Goal: Find specific page/section: Locate a particular part of the current website

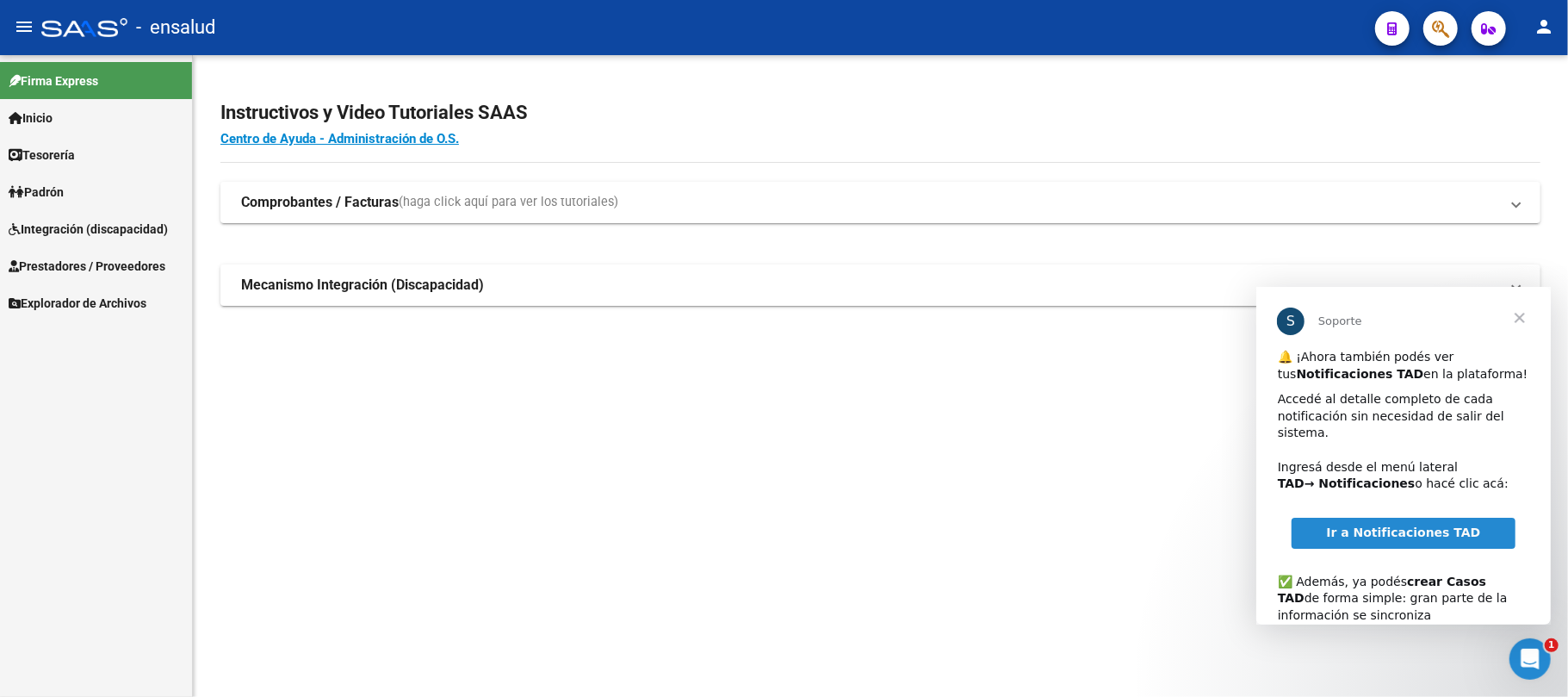
click at [1513, 319] on span "Cerrar" at bounding box center [1519, 317] width 62 height 62
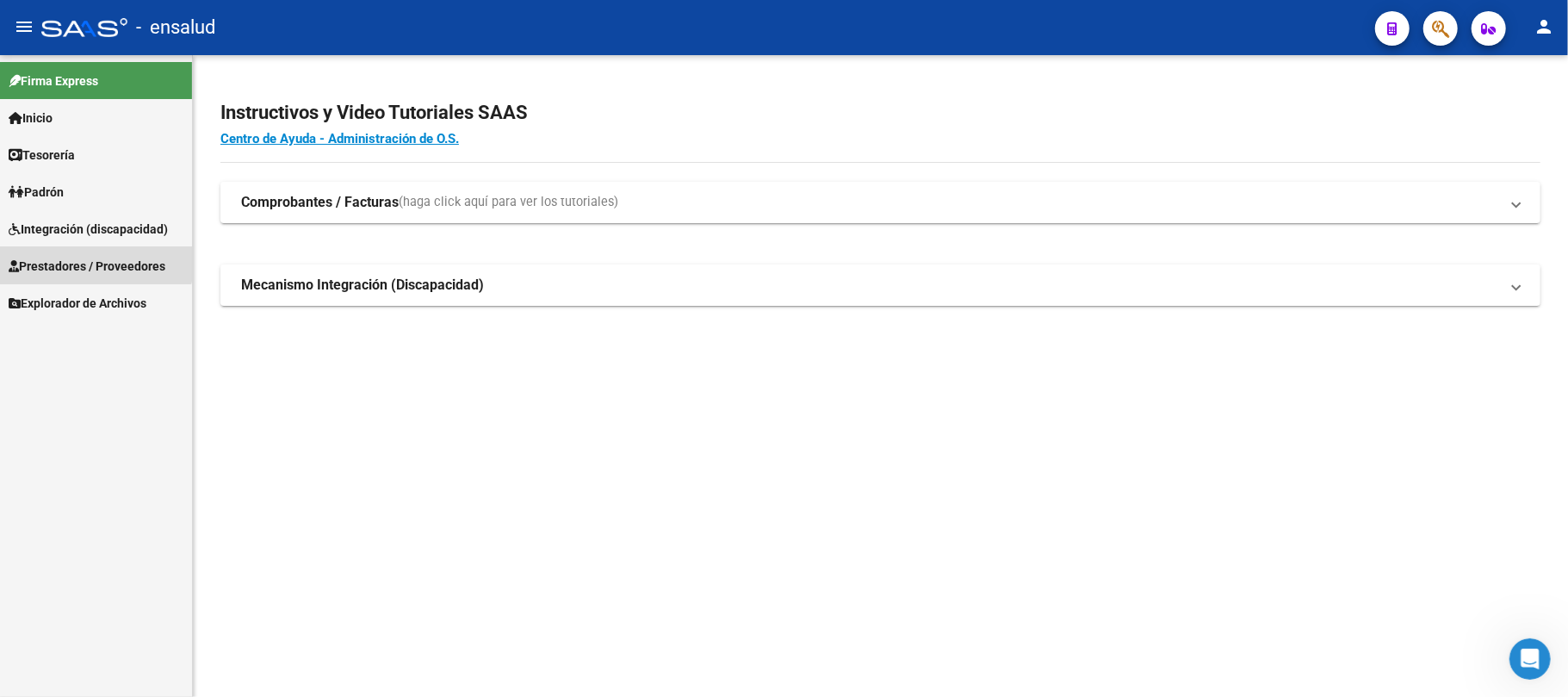
click at [55, 255] on link "Prestadores / Proveedores" at bounding box center [96, 265] width 192 height 37
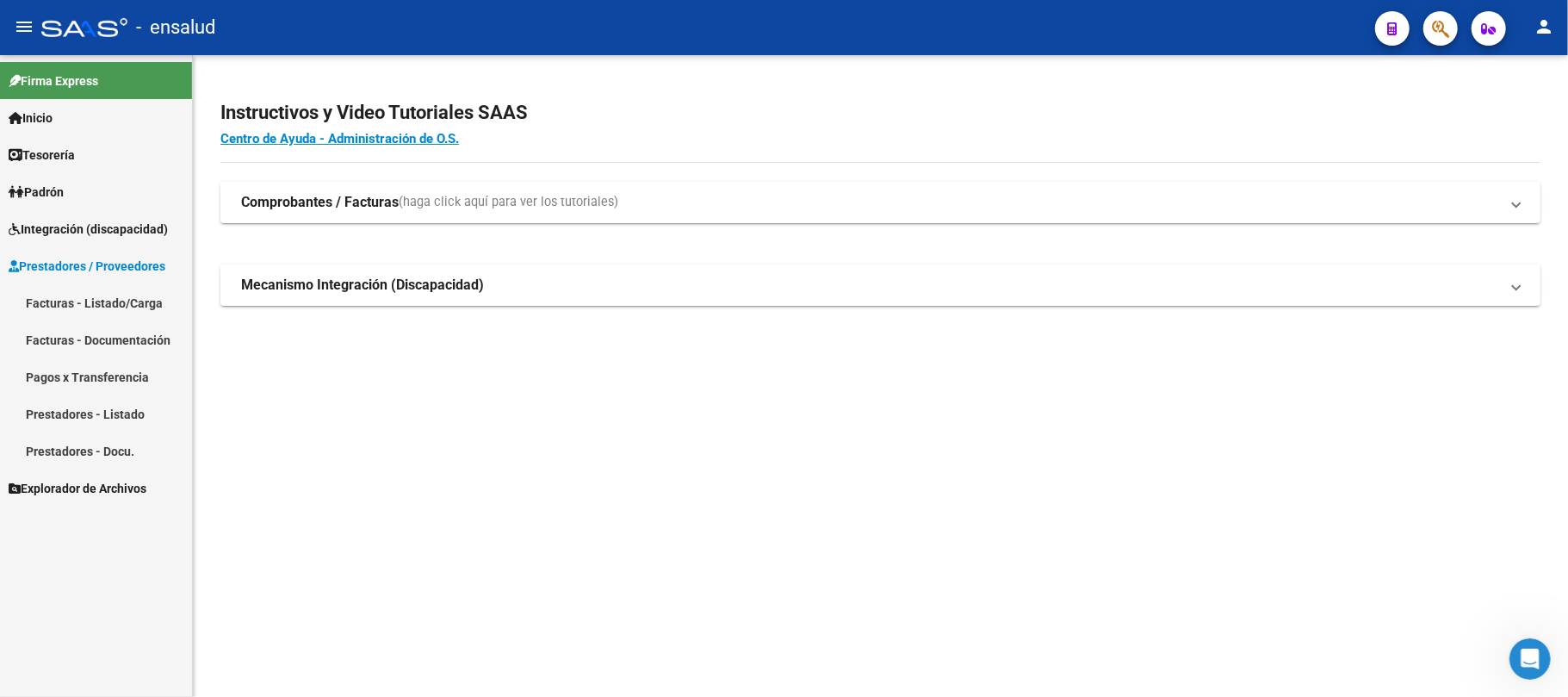
click at [88, 219] on span "Integración (discapacidad)" at bounding box center [89, 228] width 159 height 19
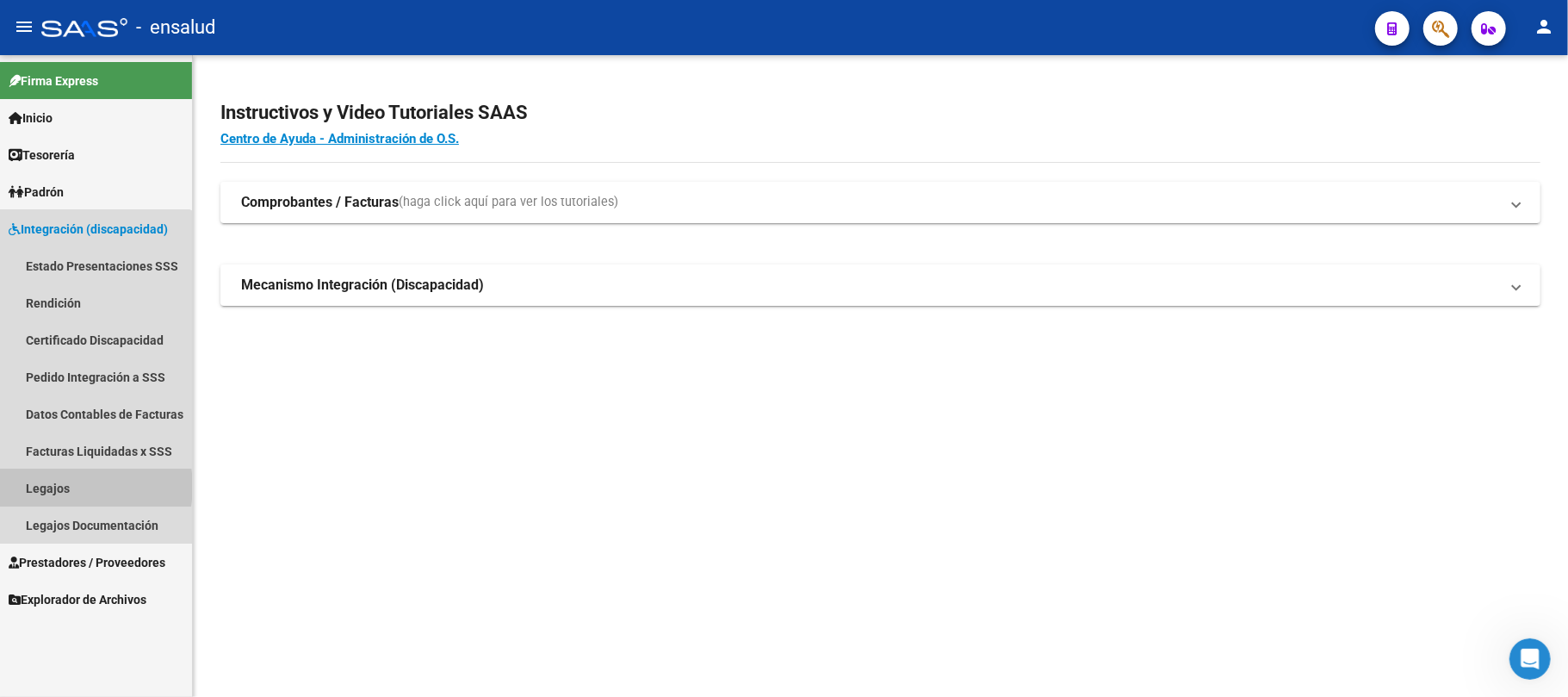
click at [67, 487] on link "Legajos" at bounding box center [96, 488] width 192 height 37
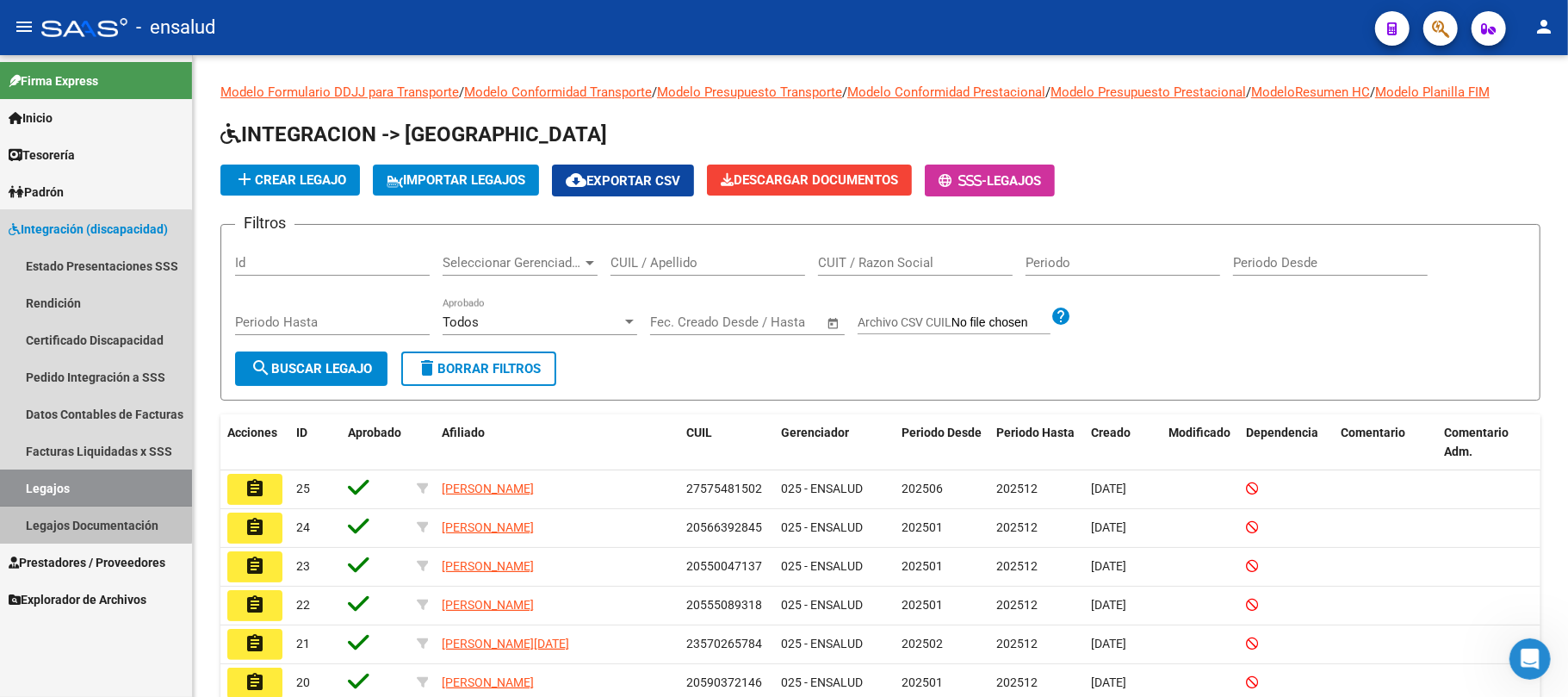
click at [73, 517] on link "Legajos Documentación" at bounding box center [96, 524] width 192 height 37
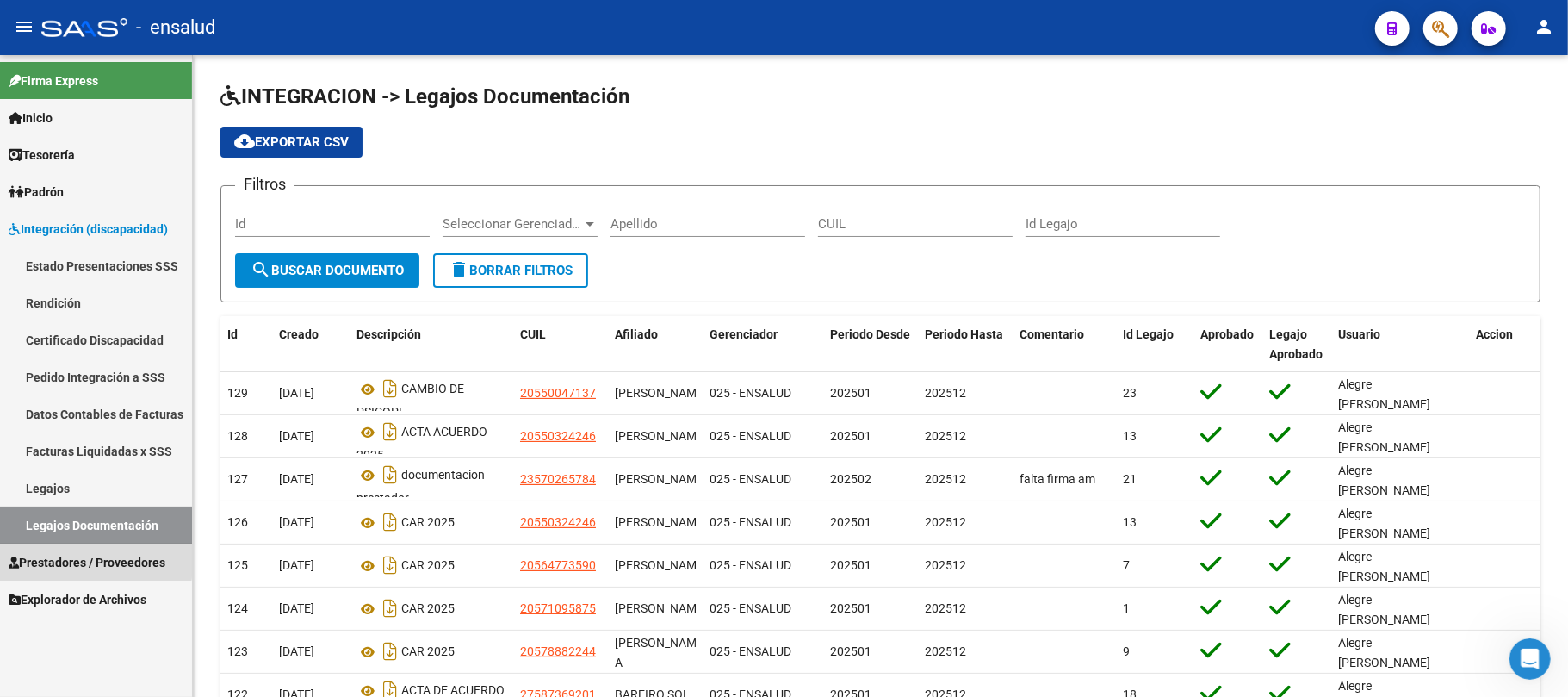
click at [95, 559] on span "Prestadores / Proveedores" at bounding box center [87, 562] width 157 height 19
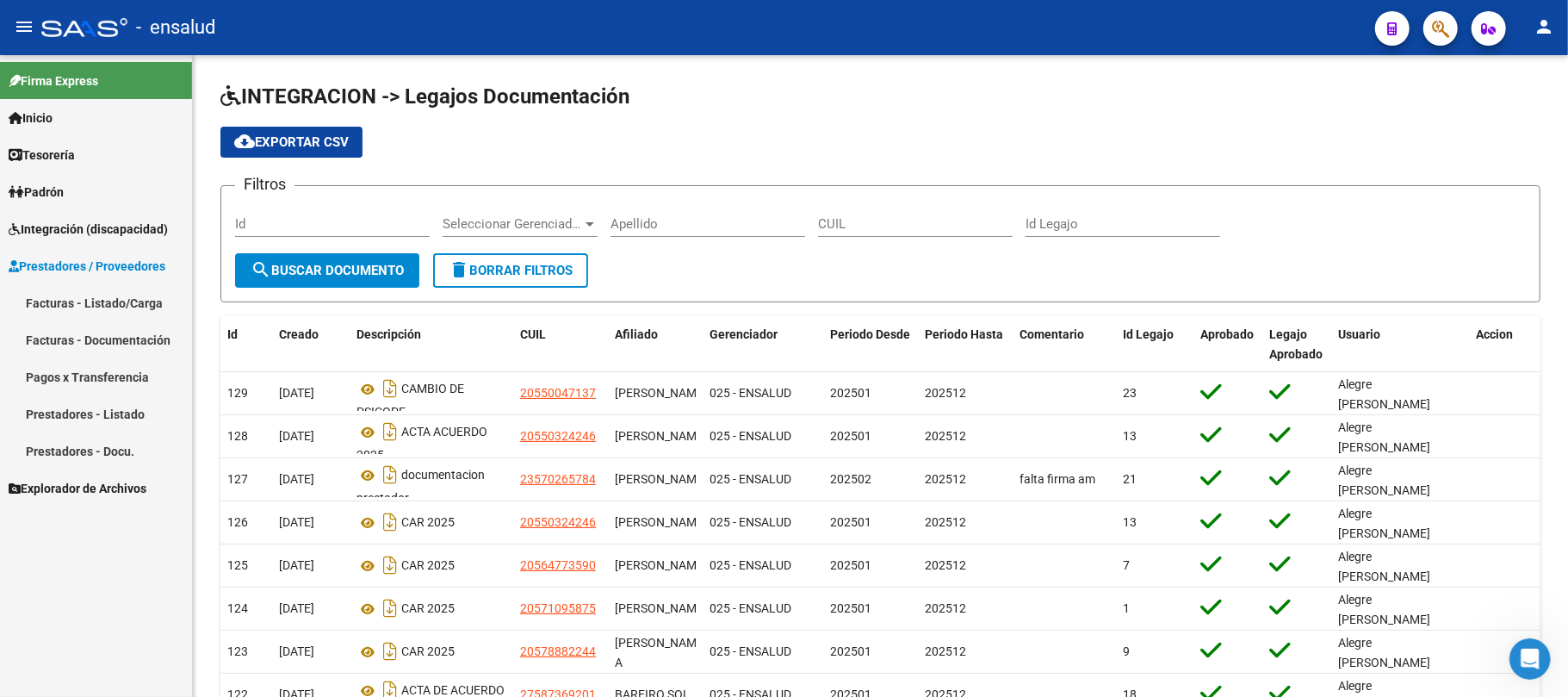
drag, startPoint x: 123, startPoint y: 256, endPoint x: 114, endPoint y: 224, distance: 33.2
click at [123, 255] on link "Prestadores / Proveedores" at bounding box center [96, 265] width 192 height 37
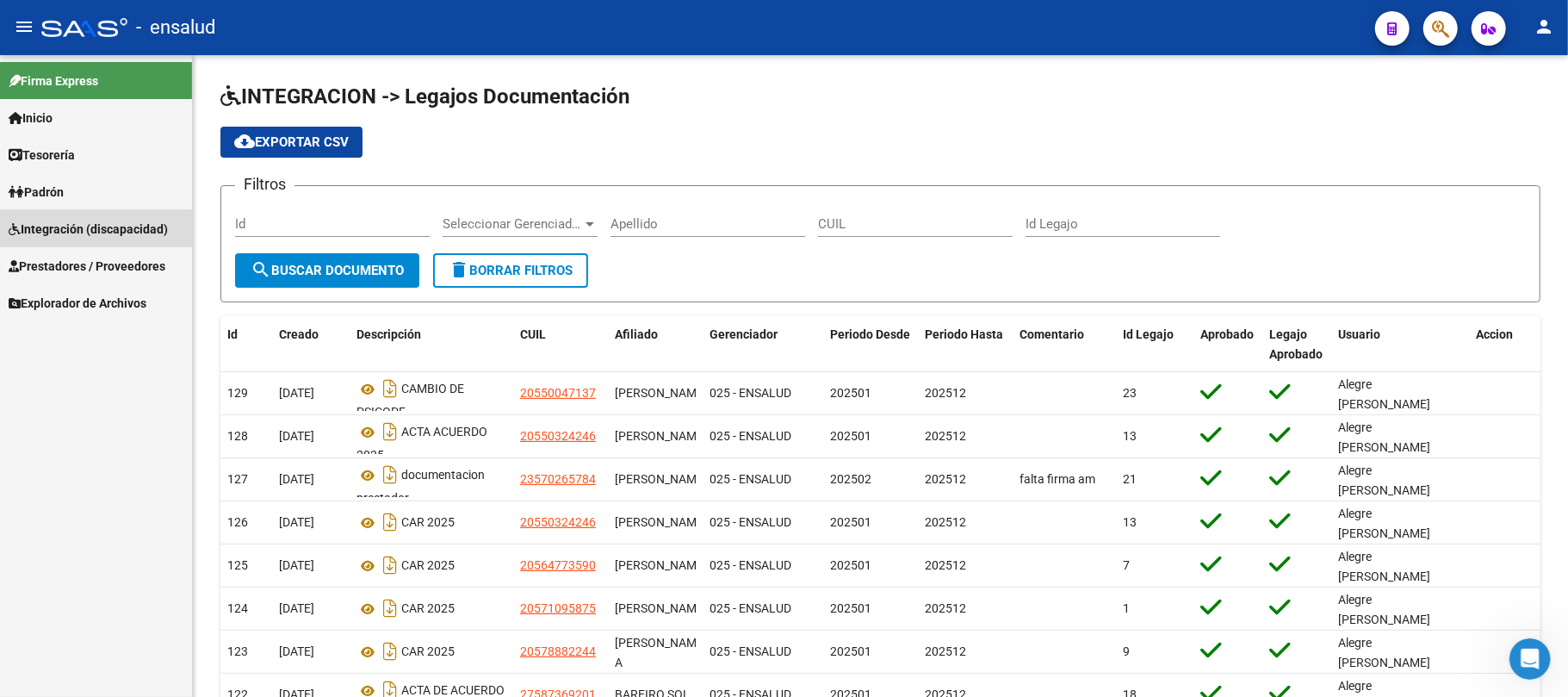
click at [114, 222] on span "Integración (discapacidad)" at bounding box center [89, 228] width 159 height 19
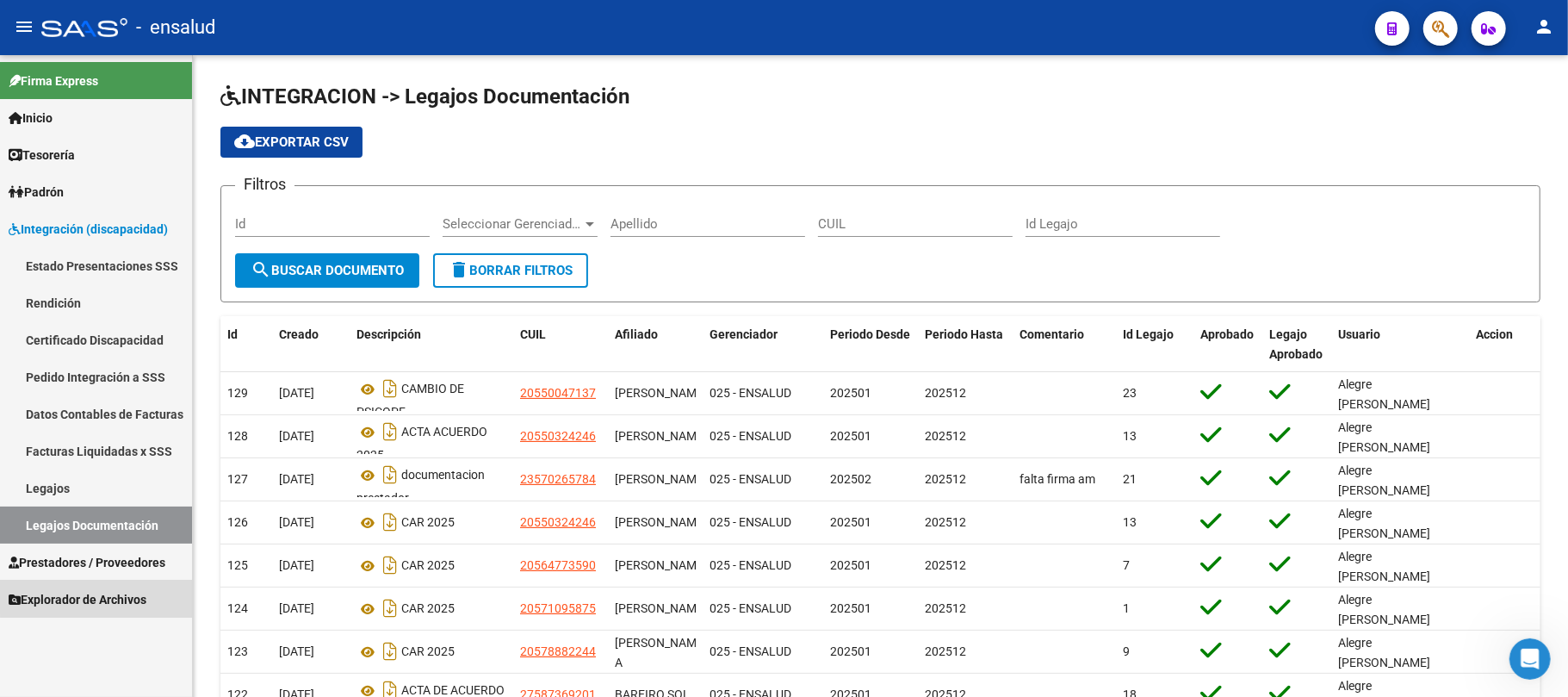
click at [100, 592] on span "Explorador de Archivos" at bounding box center [78, 599] width 138 height 19
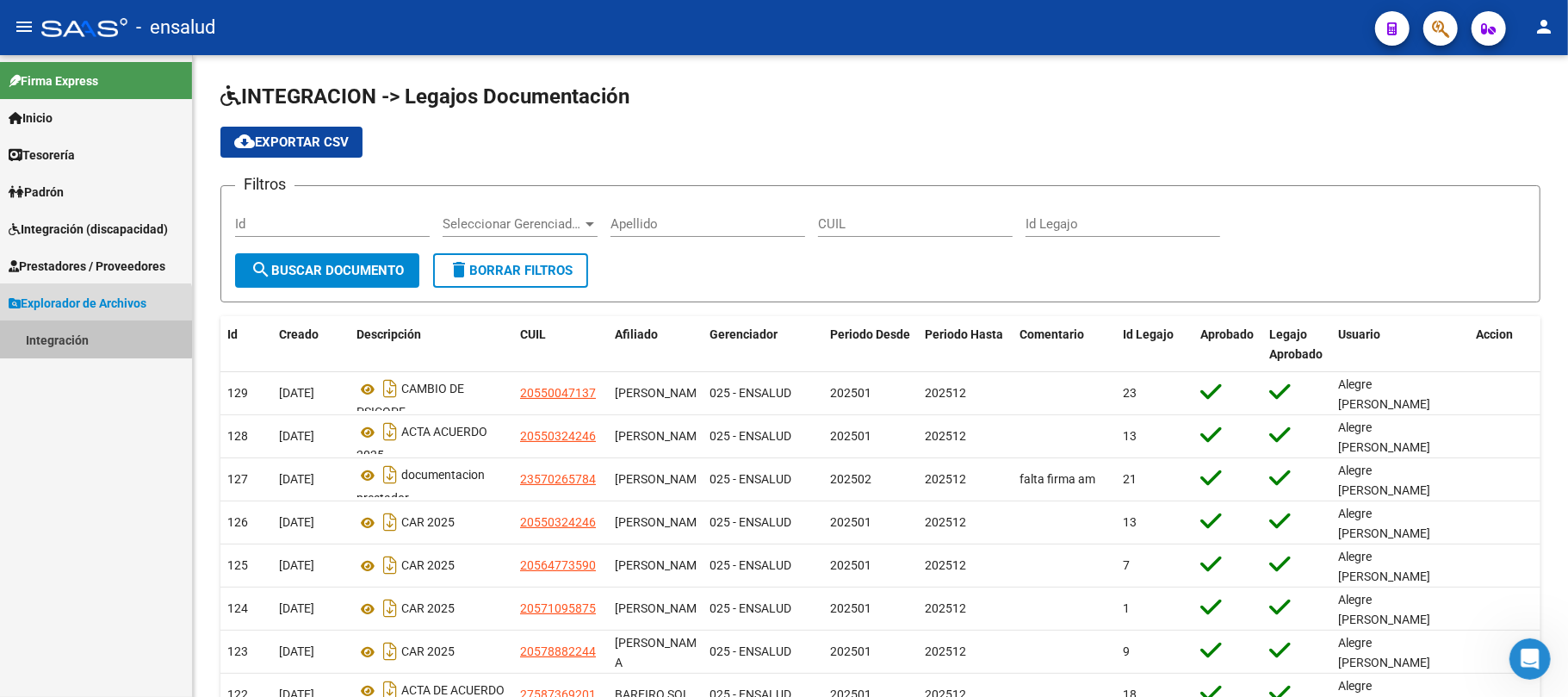
click at [73, 322] on link "Integración" at bounding box center [96, 339] width 192 height 37
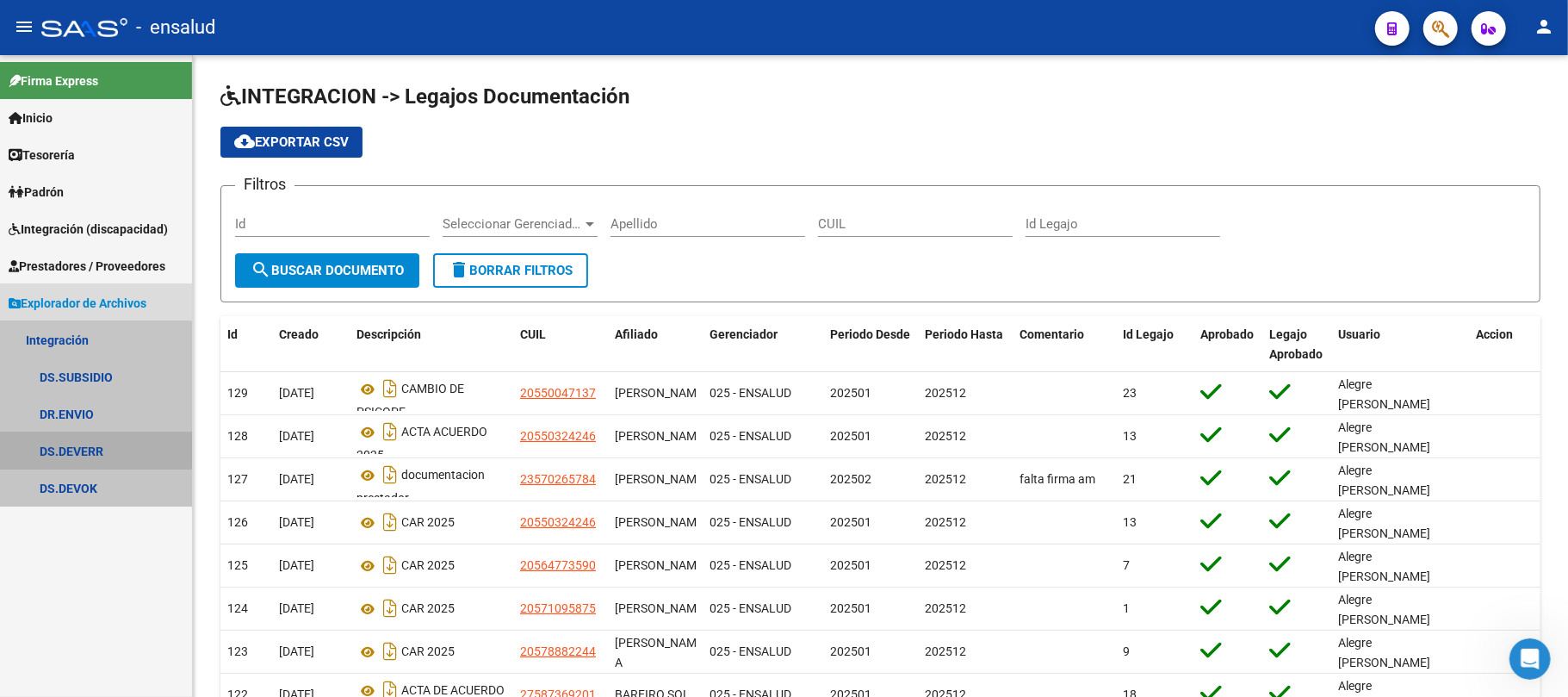
click at [88, 446] on link "DS.DEVERR" at bounding box center [96, 451] width 192 height 37
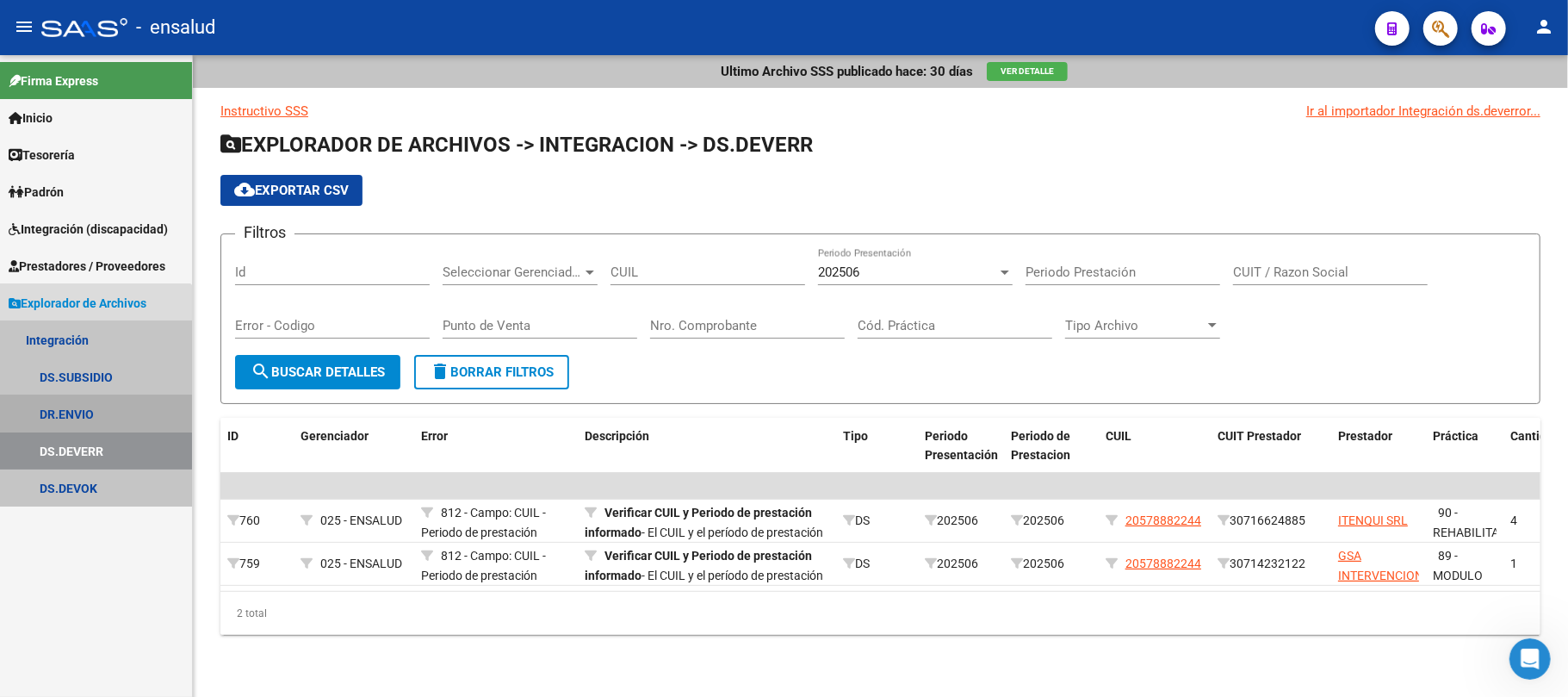
click at [81, 408] on link "DR.ENVIO" at bounding box center [96, 413] width 192 height 37
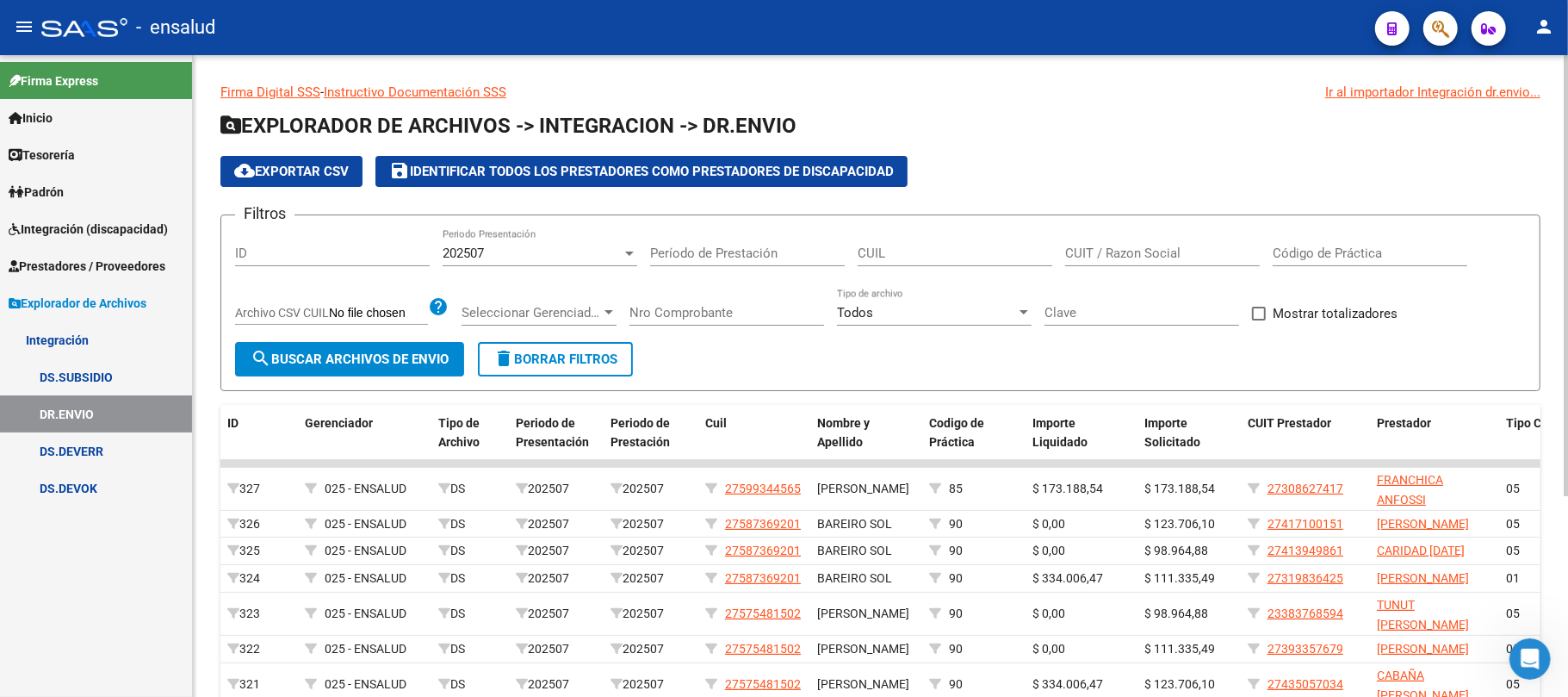
scroll to position [291, 0]
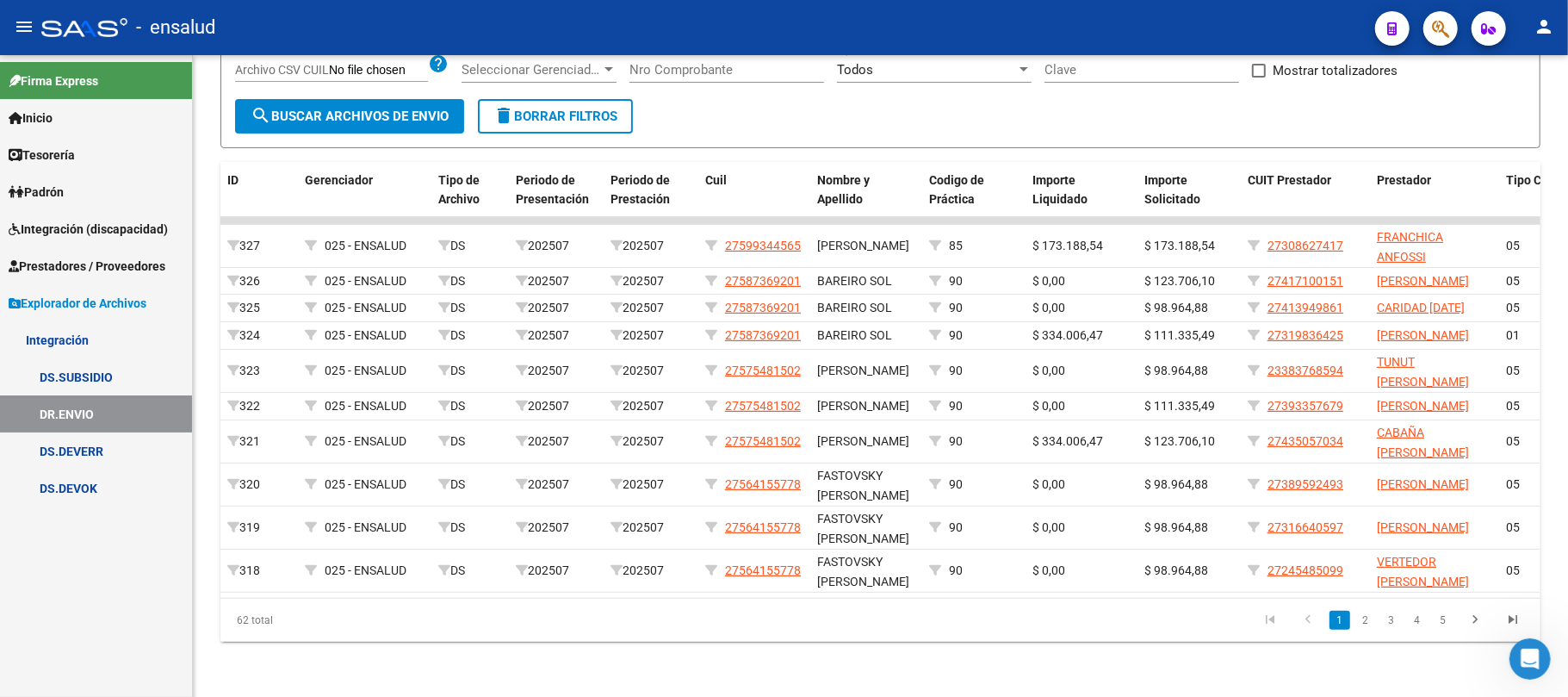
click at [123, 487] on link "DS.DEVOK" at bounding box center [96, 488] width 192 height 37
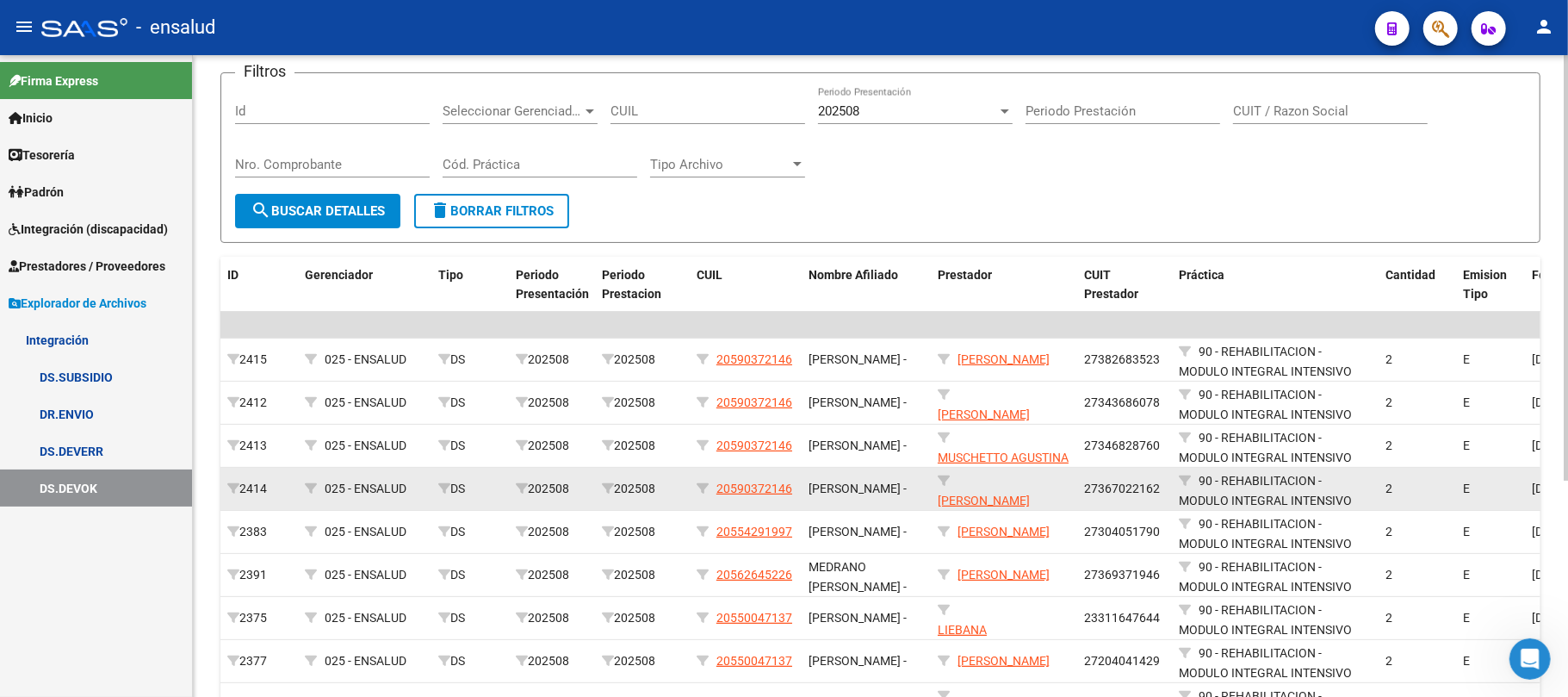
scroll to position [325, 0]
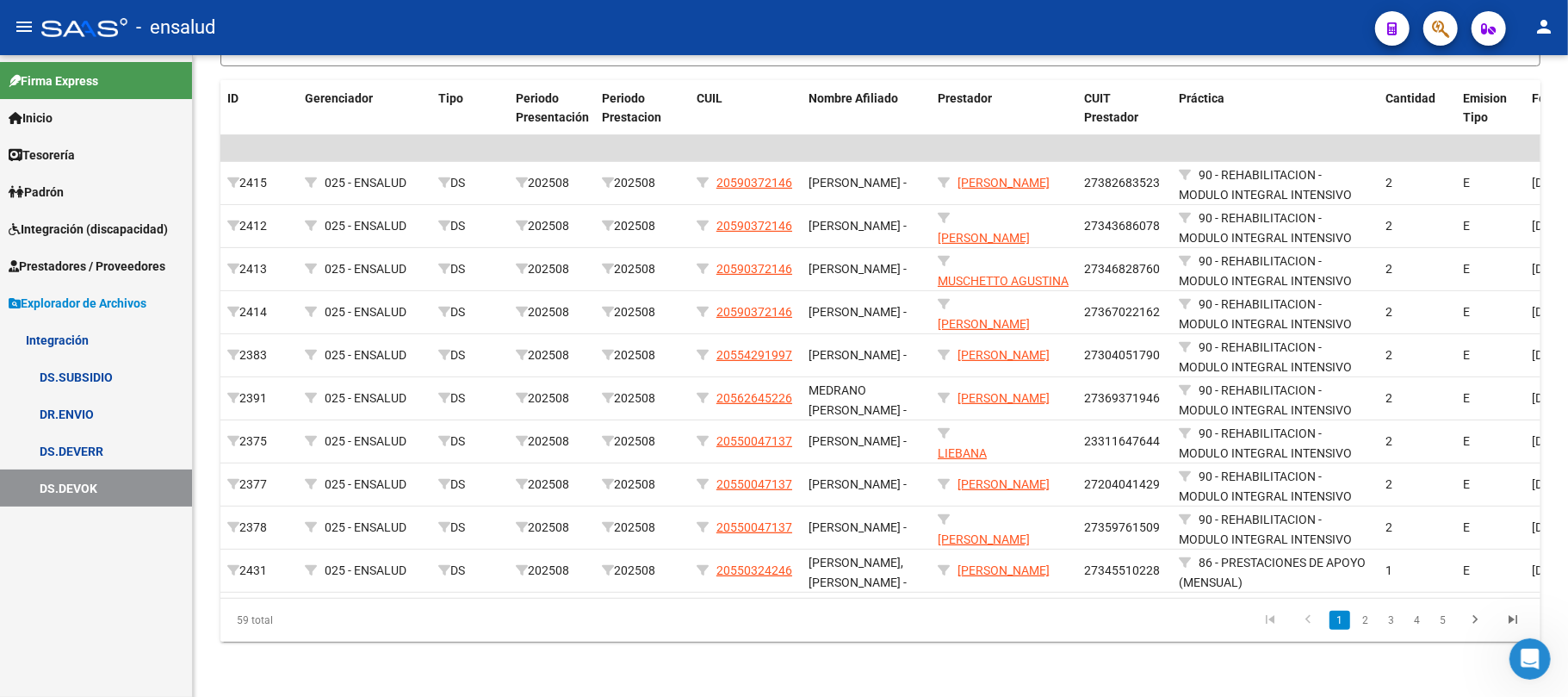
click at [126, 231] on span "Integración (discapacidad)" at bounding box center [89, 228] width 159 height 19
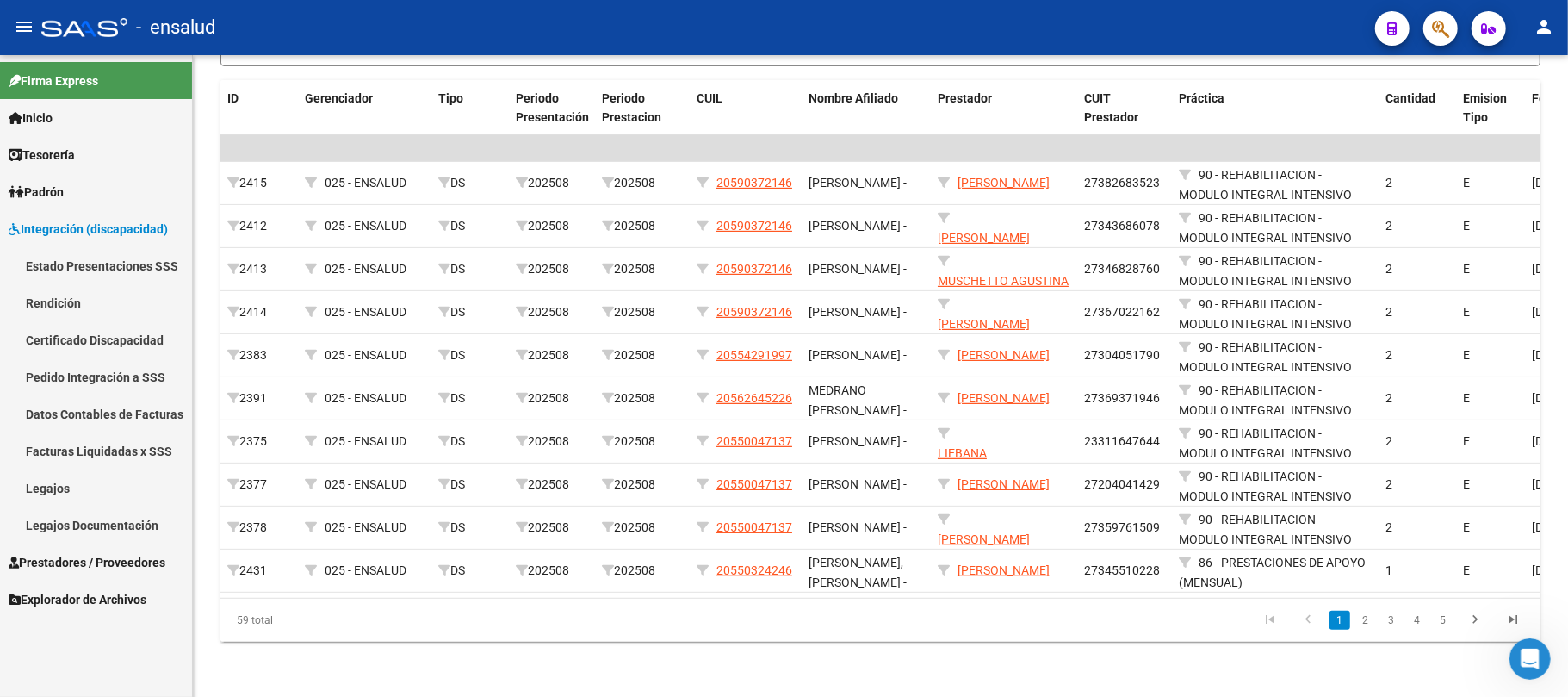
click at [121, 374] on link "Pedido Integración a SSS" at bounding box center [96, 376] width 192 height 37
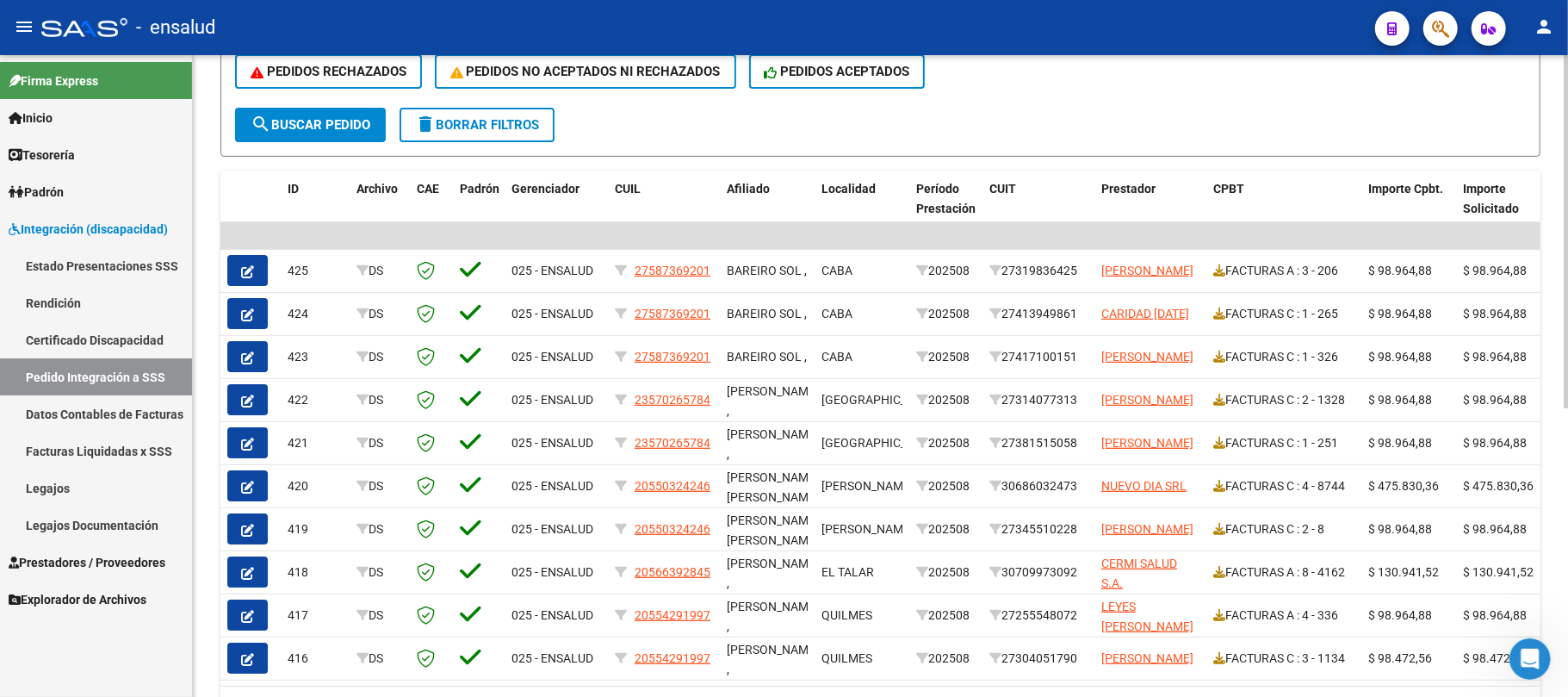
scroll to position [524, 0]
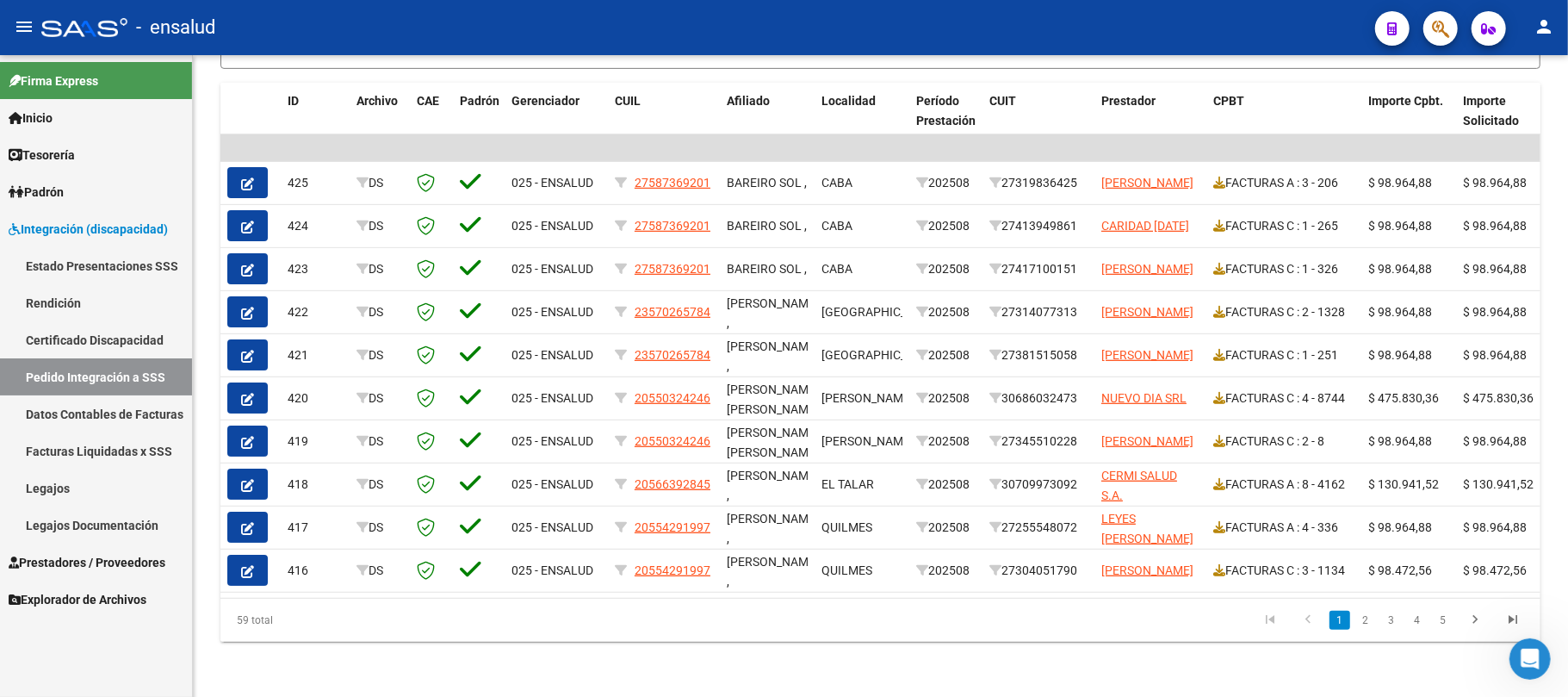
click at [73, 606] on span "Explorador de Archivos" at bounding box center [78, 599] width 138 height 19
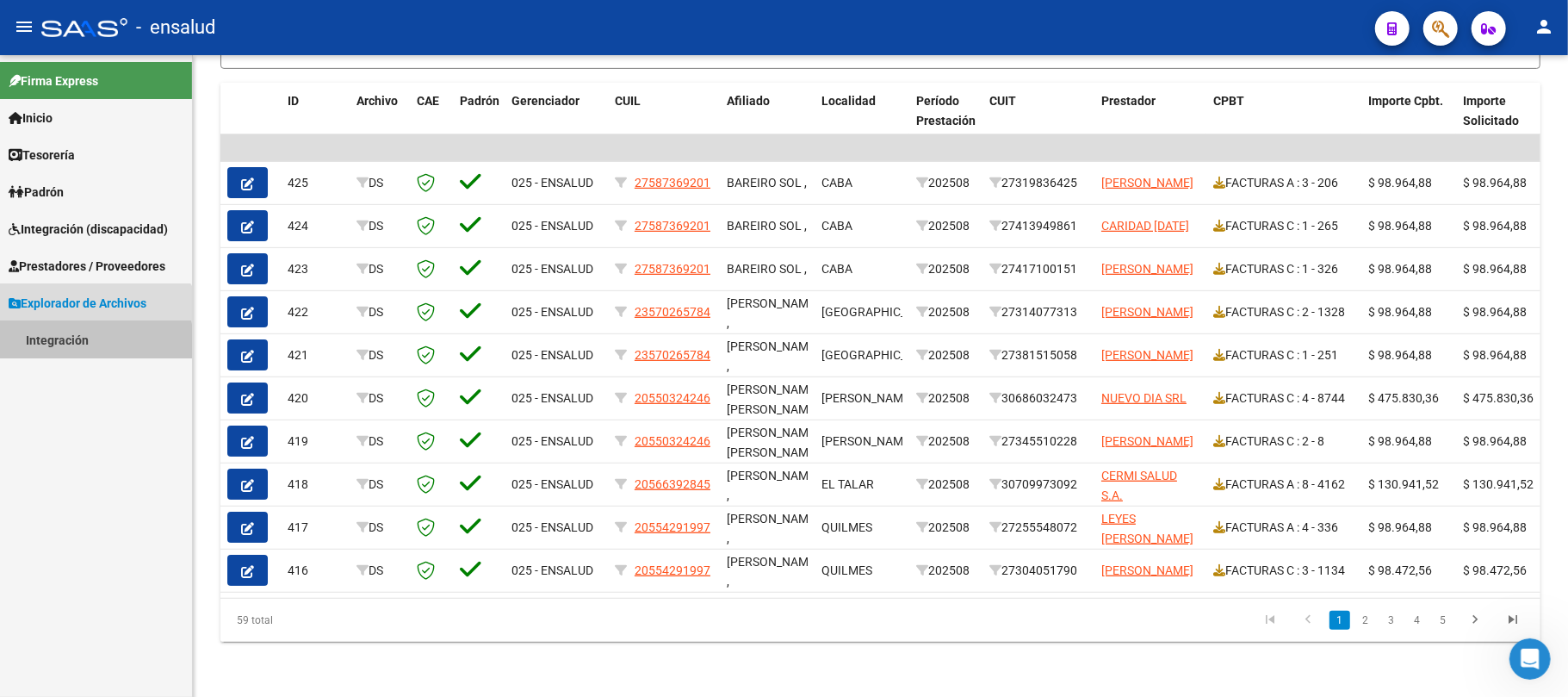
click at [81, 351] on link "Integración" at bounding box center [96, 339] width 192 height 37
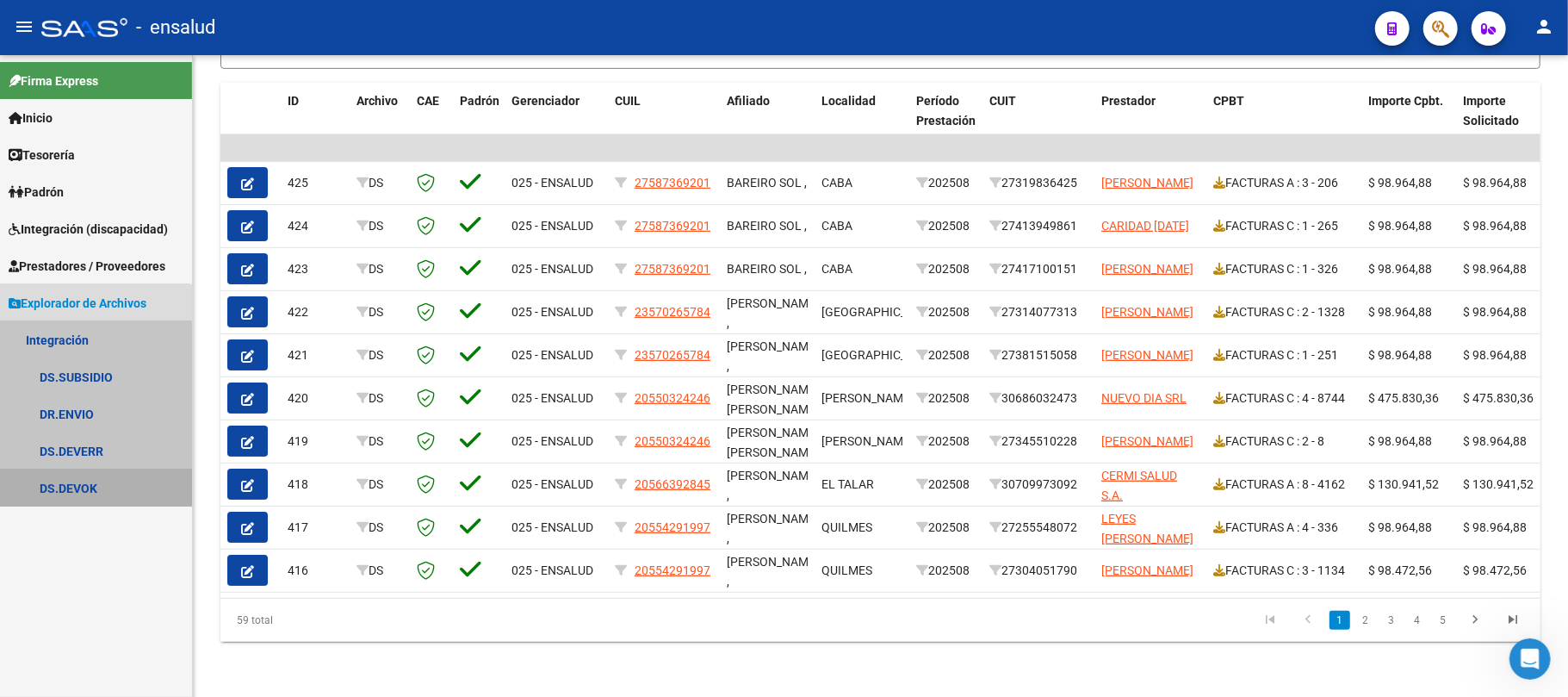
click at [84, 481] on link "DS.DEVOK" at bounding box center [96, 488] width 192 height 37
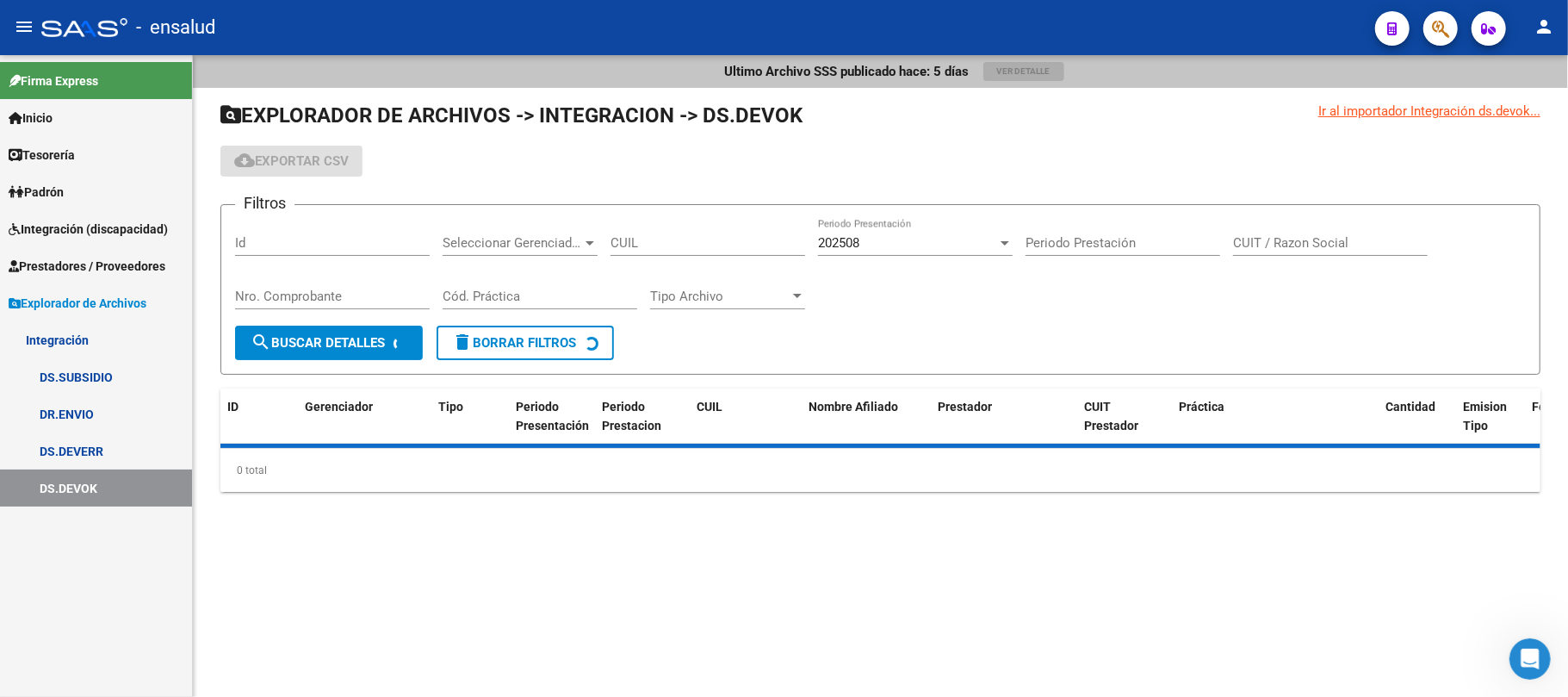
click at [73, 436] on link "DS.DEVERR" at bounding box center [96, 451] width 192 height 37
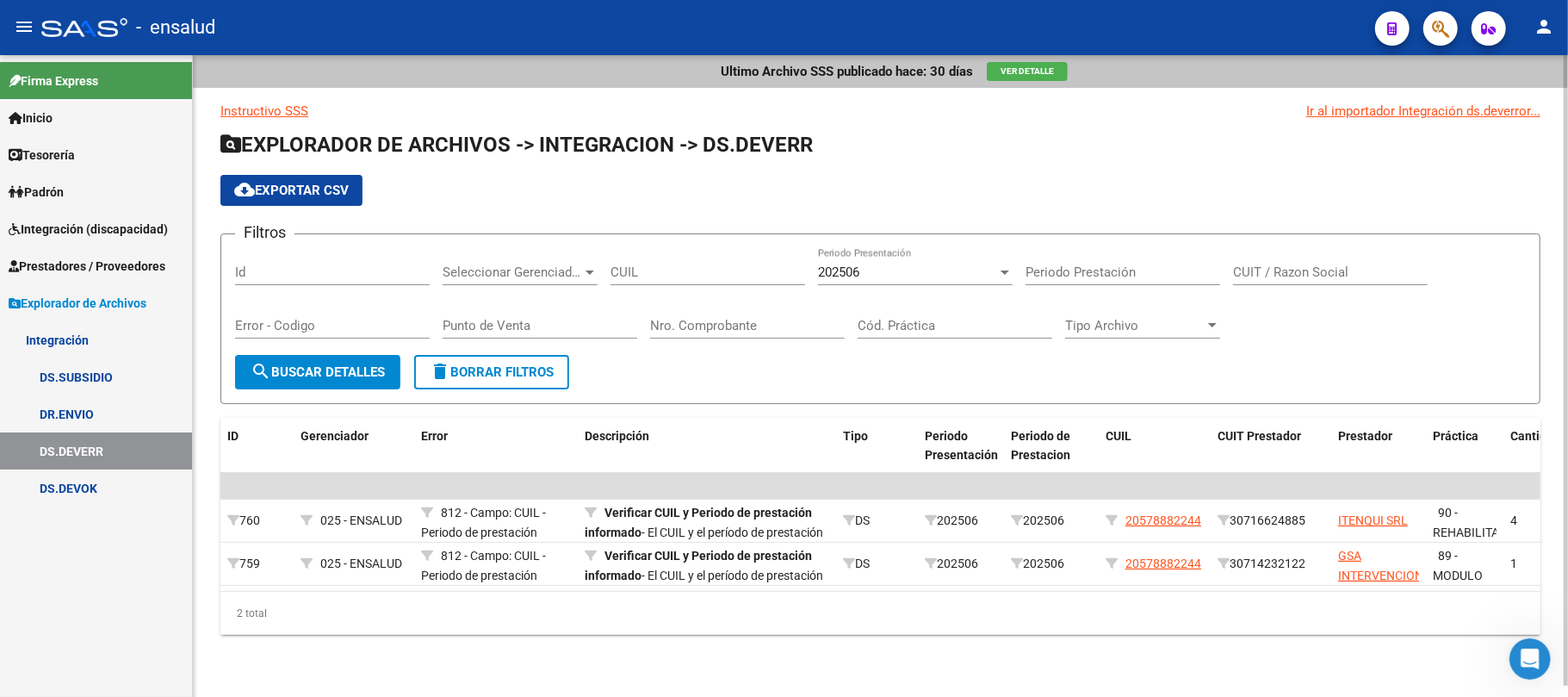
click at [932, 276] on div "202506" at bounding box center [908, 272] width 179 height 16
